Goal: Information Seeking & Learning: Learn about a topic

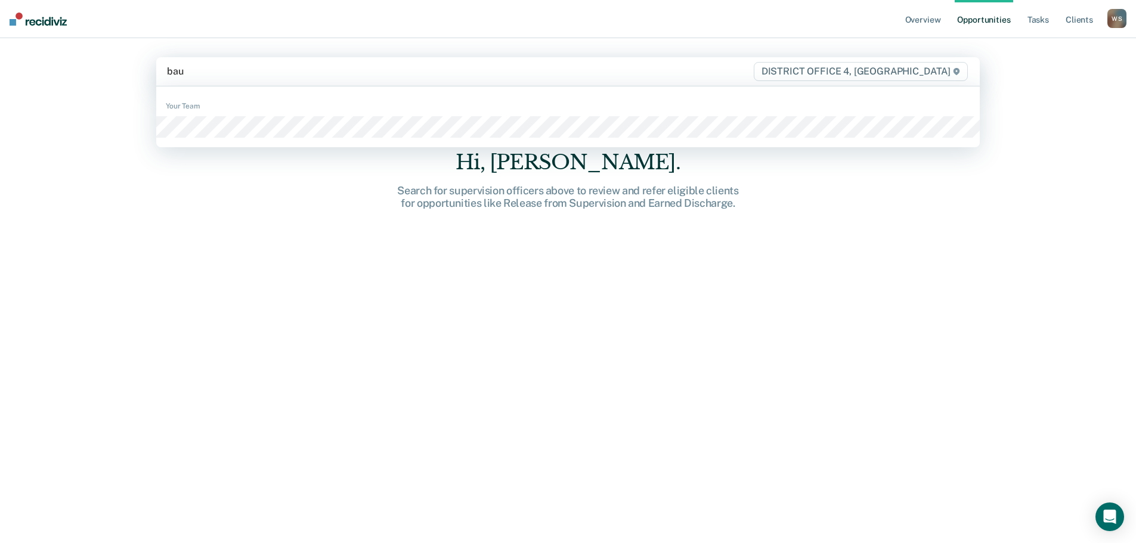
type input "[PERSON_NAME]"
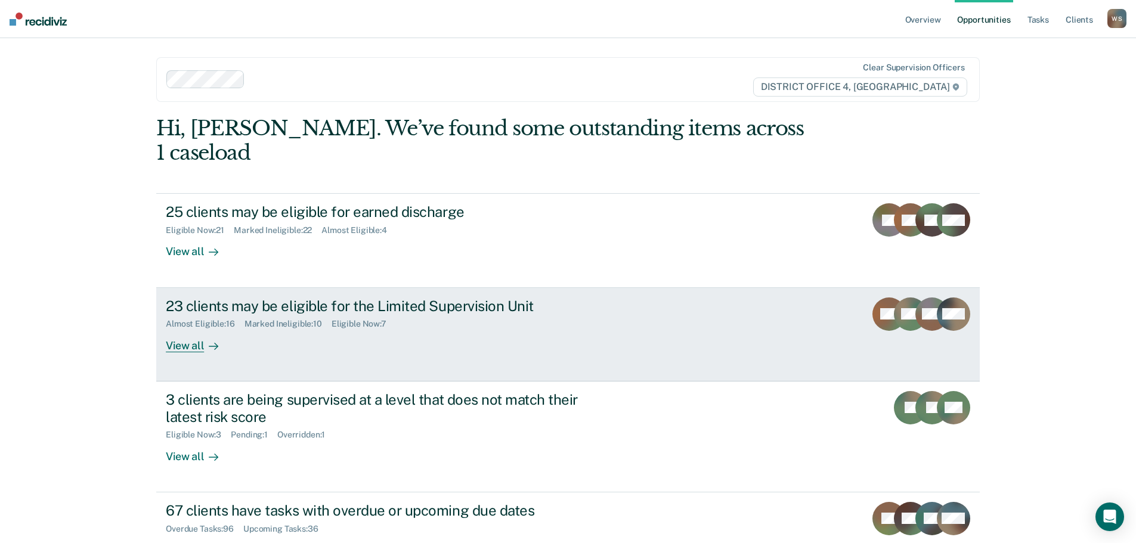
click at [186, 329] on div "View all" at bounding box center [199, 340] width 67 height 23
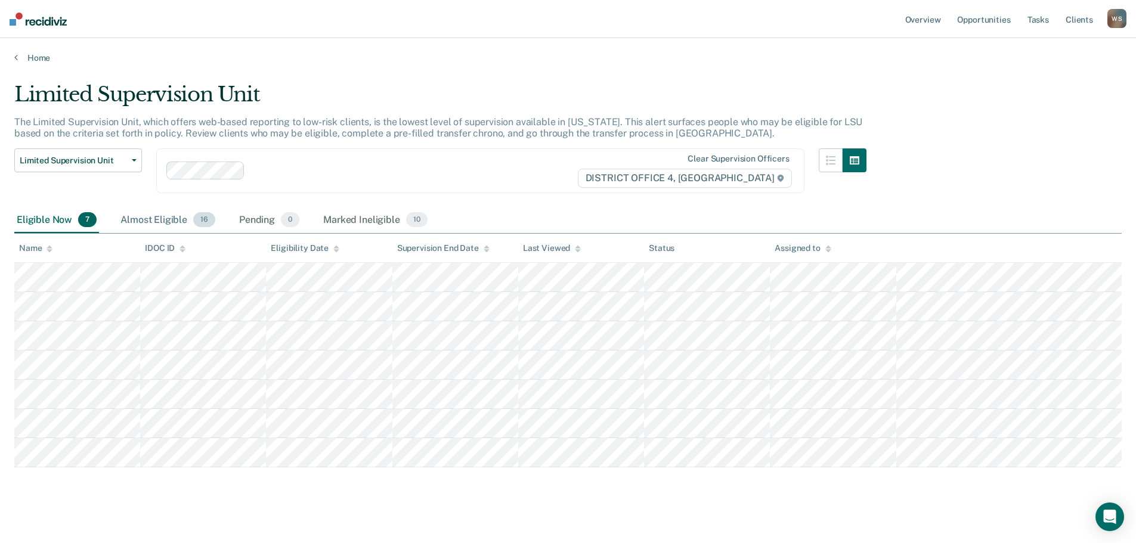
click at [169, 220] on div "Almost Eligible 16" at bounding box center [168, 220] width 100 height 26
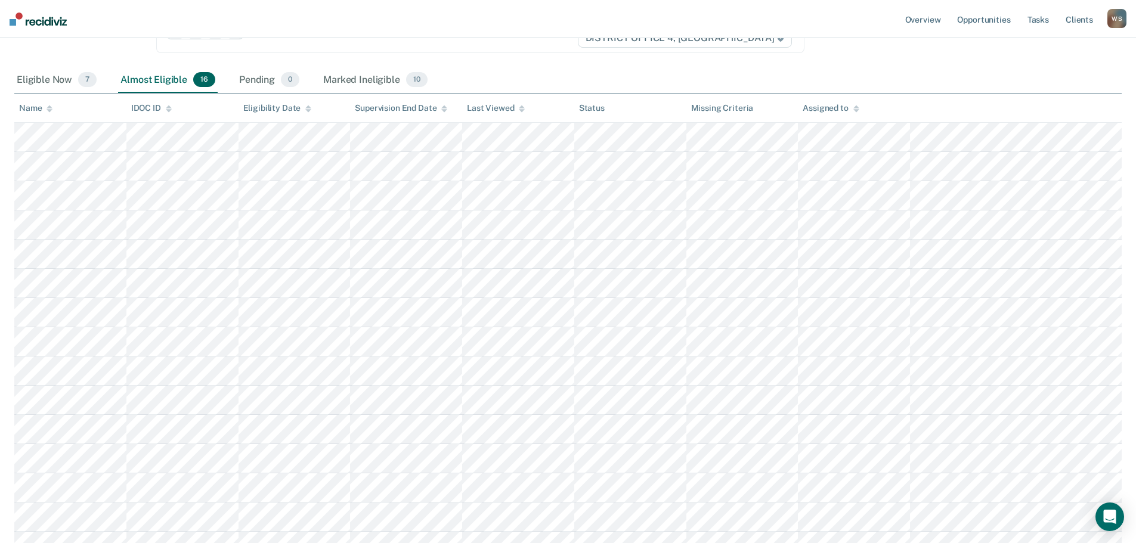
scroll to position [119, 0]
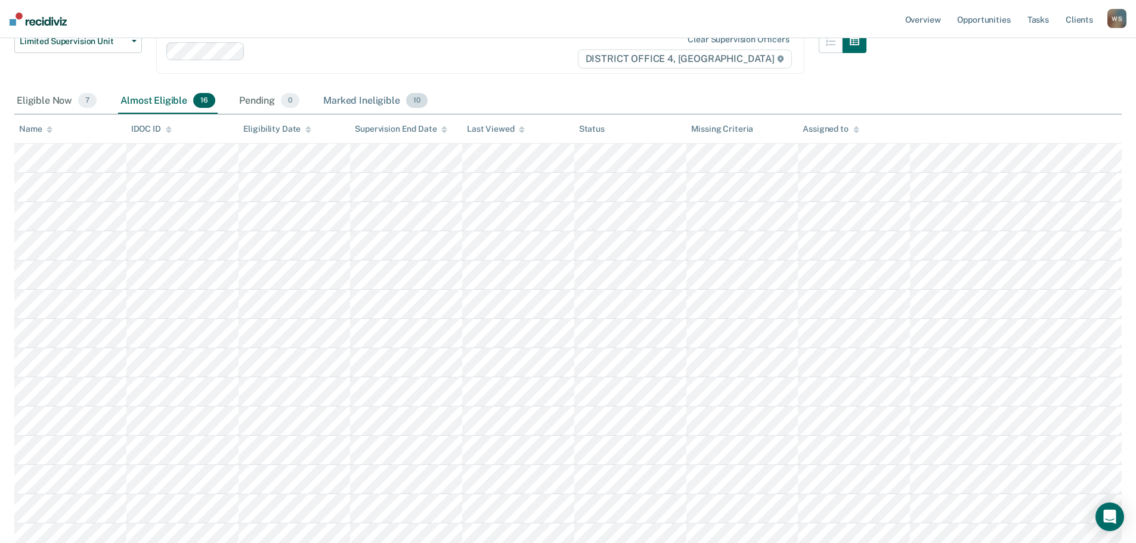
click at [362, 101] on div "Marked Ineligible 10" at bounding box center [375, 101] width 108 height 26
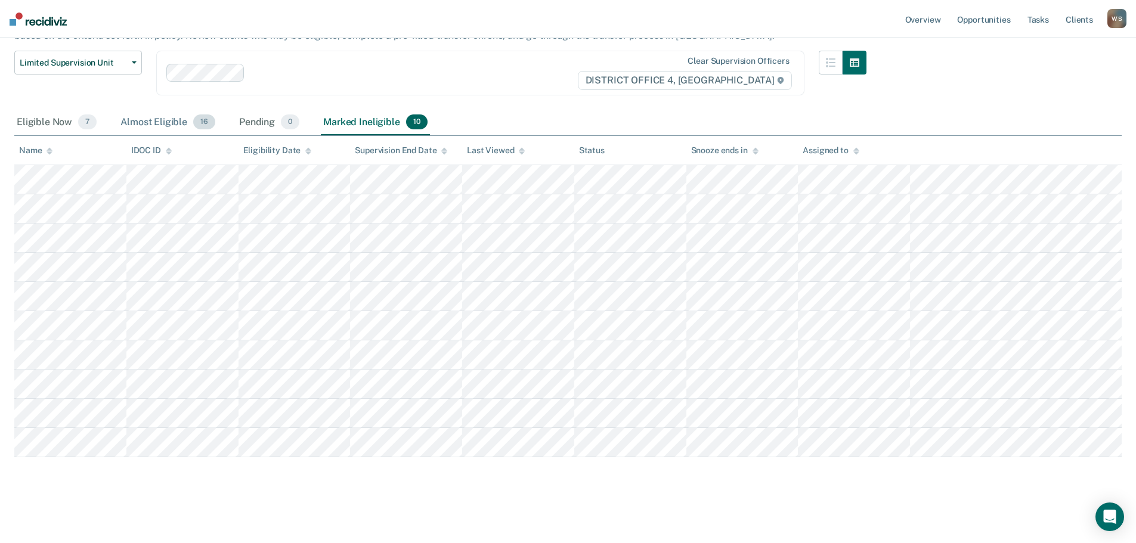
click at [154, 122] on div "Almost Eligible 16" at bounding box center [168, 123] width 100 height 26
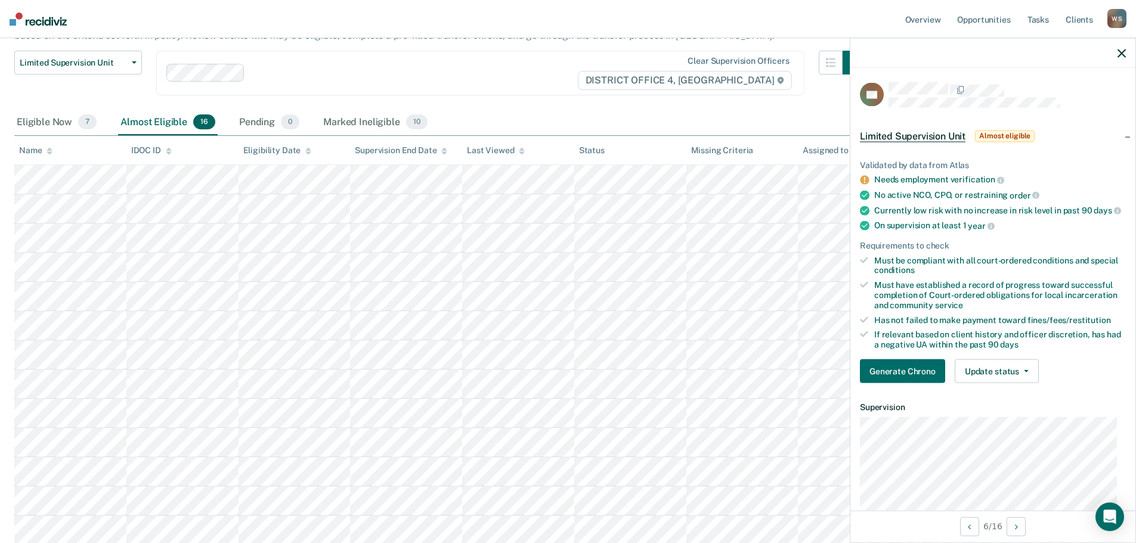
drag, startPoint x: 1098, startPoint y: 191, endPoint x: 1092, endPoint y: 177, distance: 15.5
drag, startPoint x: 1092, startPoint y: 177, endPoint x: 1064, endPoint y: 134, distance: 51.8
click at [1064, 134] on div "Limited Supervision Unit Almost eligible" at bounding box center [992, 136] width 285 height 38
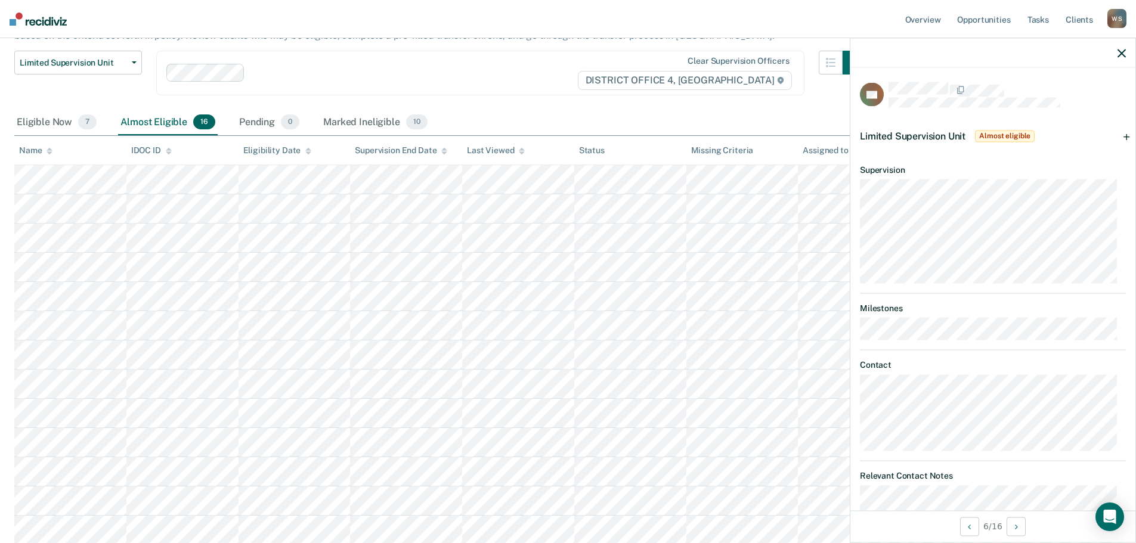
click at [1020, 135] on span "Almost eligible" at bounding box center [1005, 136] width 60 height 12
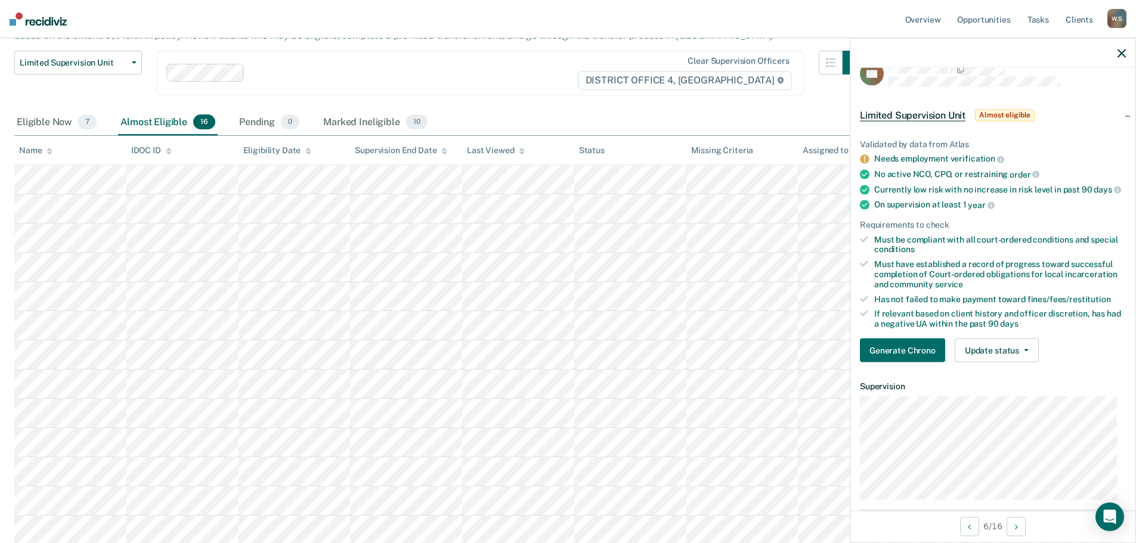
scroll to position [0, 0]
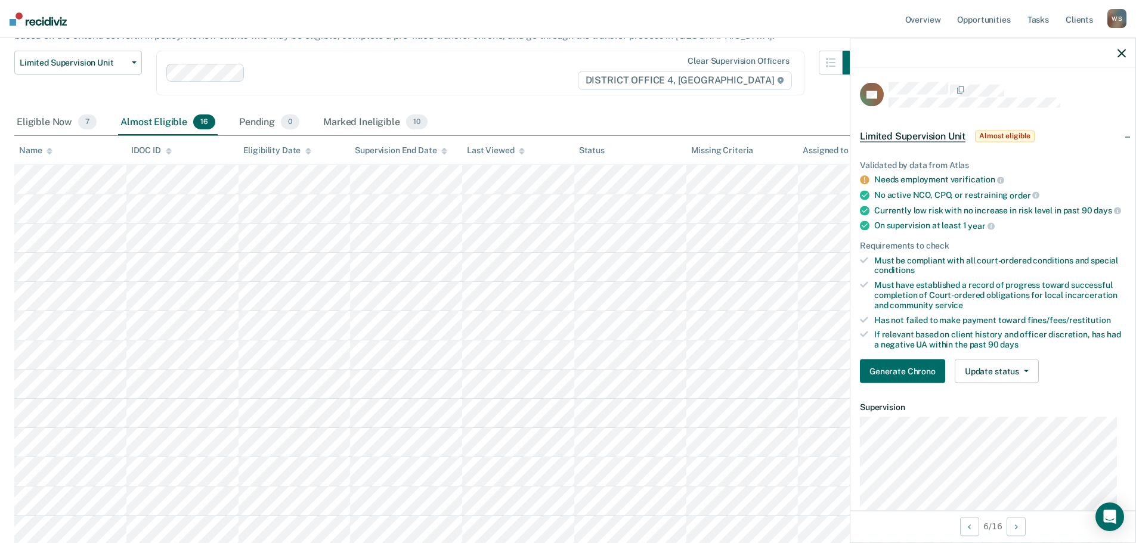
click at [1121, 53] on icon "button" at bounding box center [1121, 53] width 8 height 8
